Goal: Information Seeking & Learning: Check status

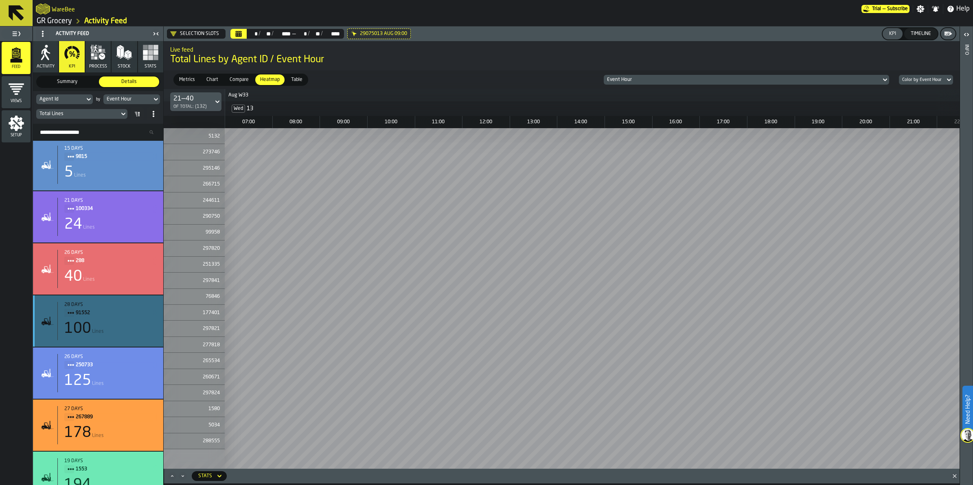
scroll to position [204, 0]
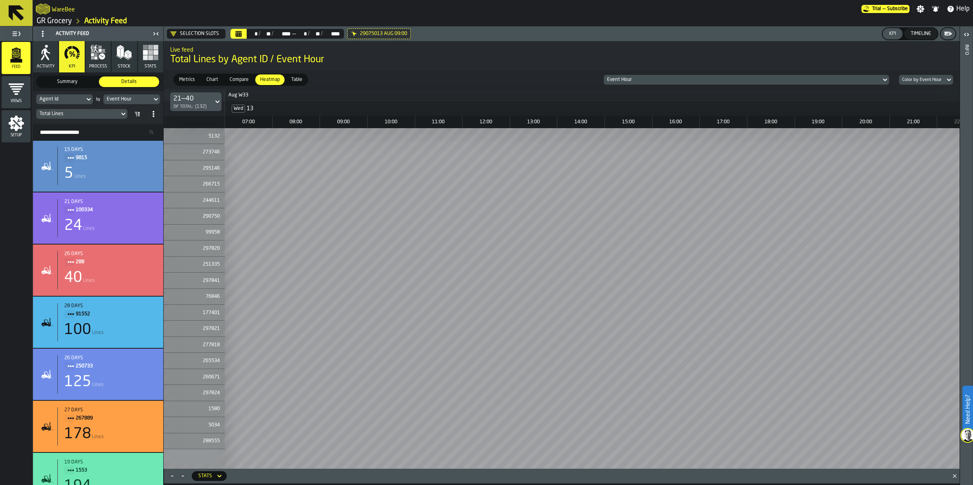
click at [143, 49] on rect "button" at bounding box center [145, 47] width 5 height 5
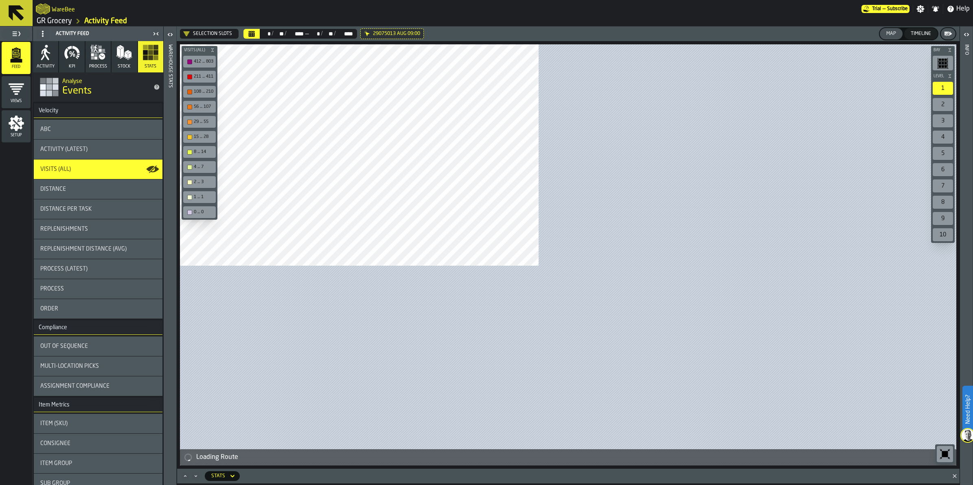
click at [165, 250] on div "Feed Views Shifts Employees Setup Activity Feed Activity KPI process Stock Stat…" at bounding box center [88, 255] width 177 height 459
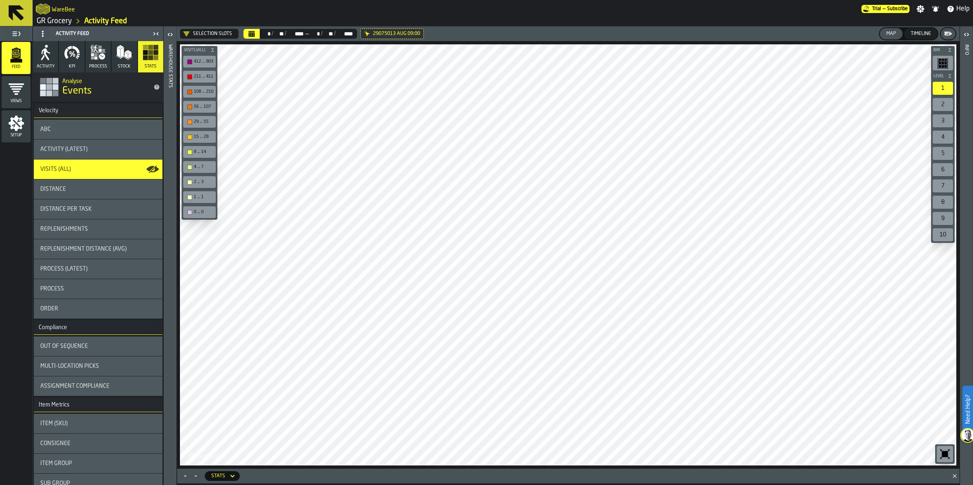
click at [76, 49] on icon "button" at bounding box center [75, 49] width 7 height 7
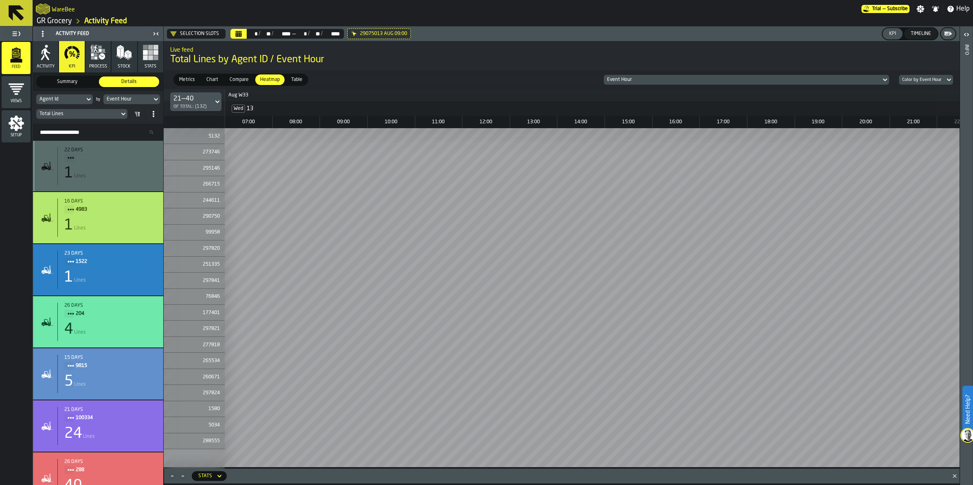
click at [106, 54] on icon "button" at bounding box center [98, 52] width 16 height 16
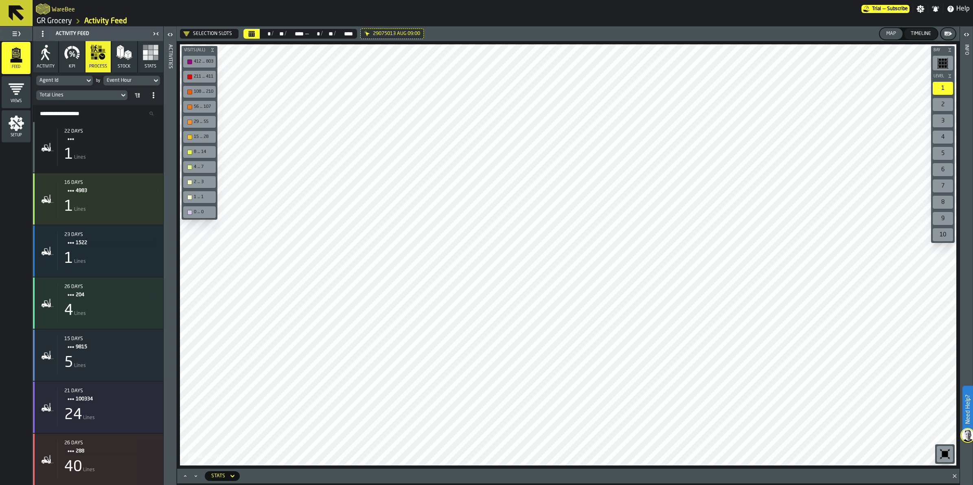
click at [135, 83] on div "Event Hour" at bounding box center [127, 80] width 48 height 9
click at [156, 59] on rect "button" at bounding box center [156, 57] width 5 height 5
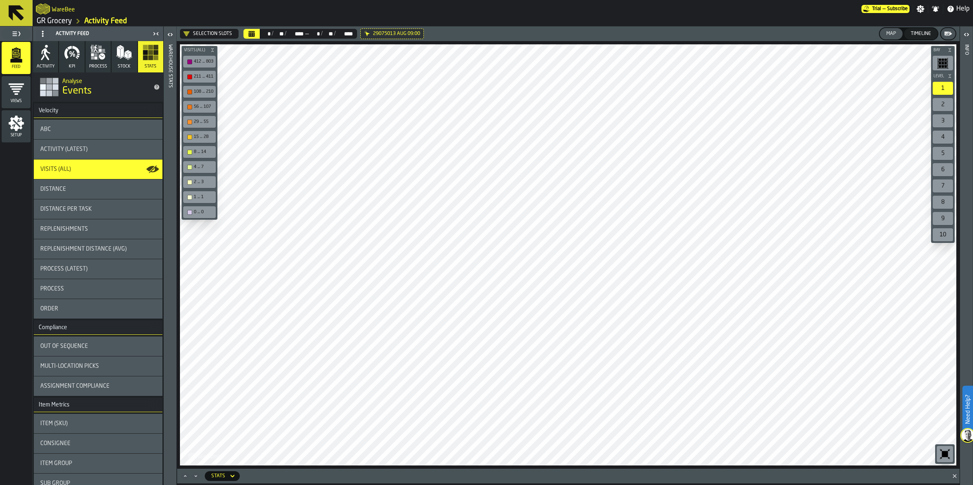
click at [61, 285] on div "Order" at bounding box center [98, 309] width 116 height 7
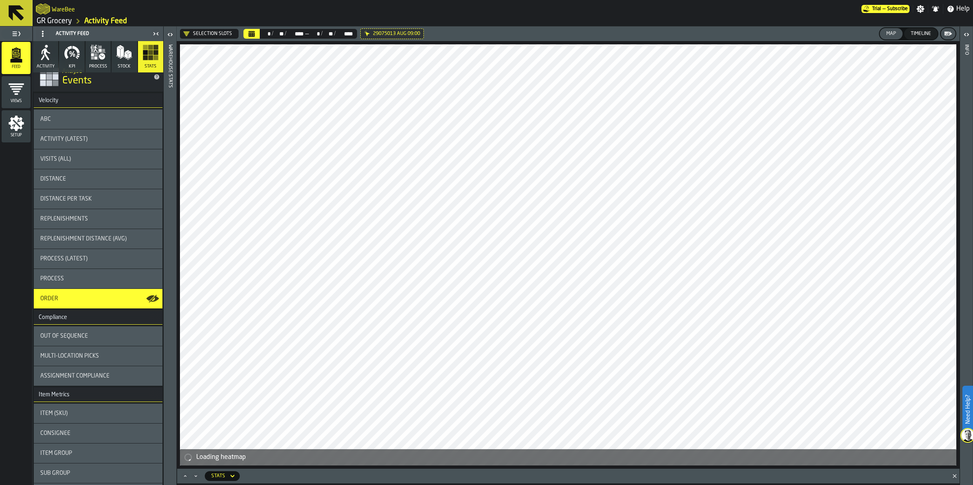
scroll to position [9, 0]
click at [68, 57] on icon "button" at bounding box center [72, 52] width 16 height 16
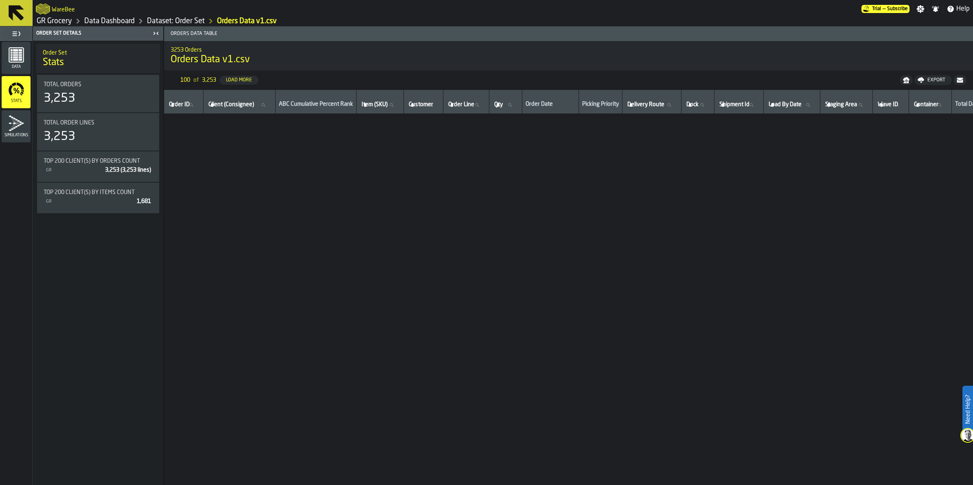
scroll to position [849, 636]
